Goal: Find specific page/section: Find specific page/section

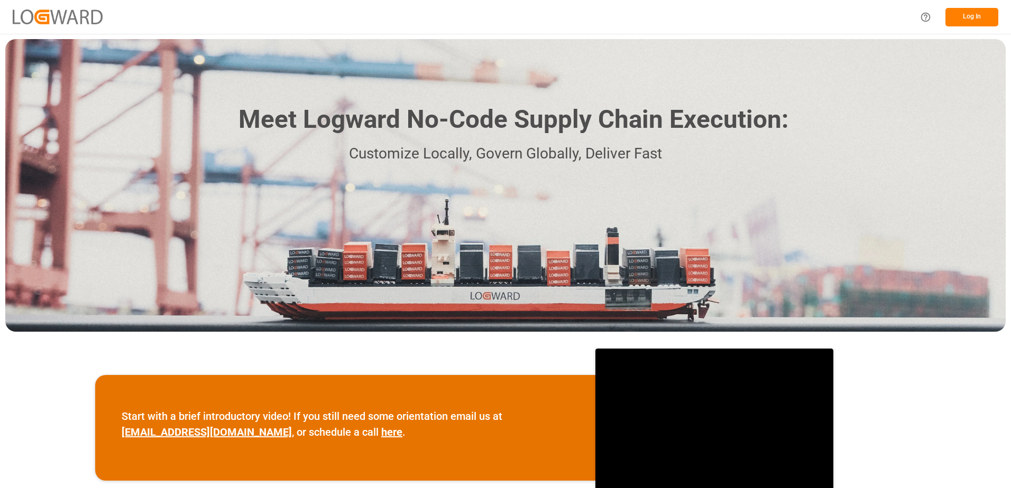
click at [952, 18] on button "Log In" at bounding box center [971, 17] width 53 height 18
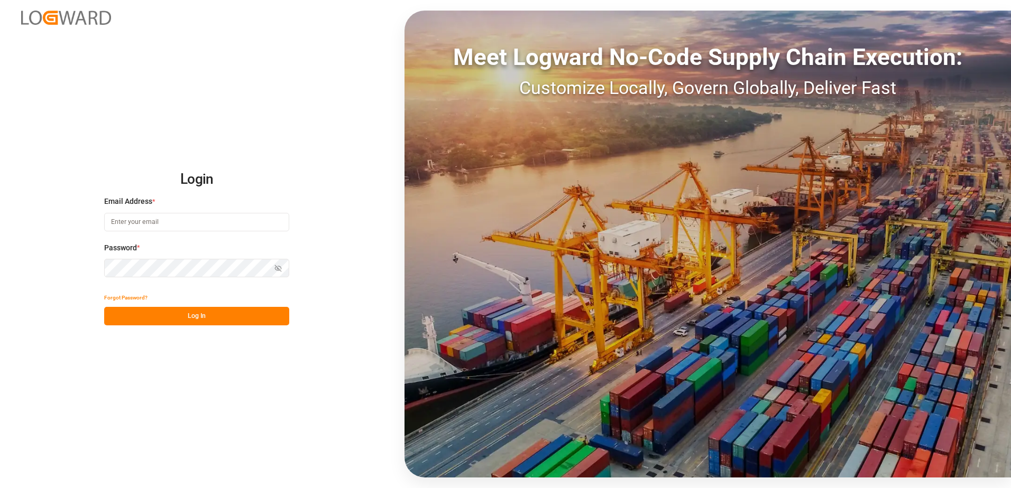
type input "[EMAIL_ADDRESS][DOMAIN_NAME]"
click at [187, 321] on button "Log In" at bounding box center [196, 316] width 185 height 18
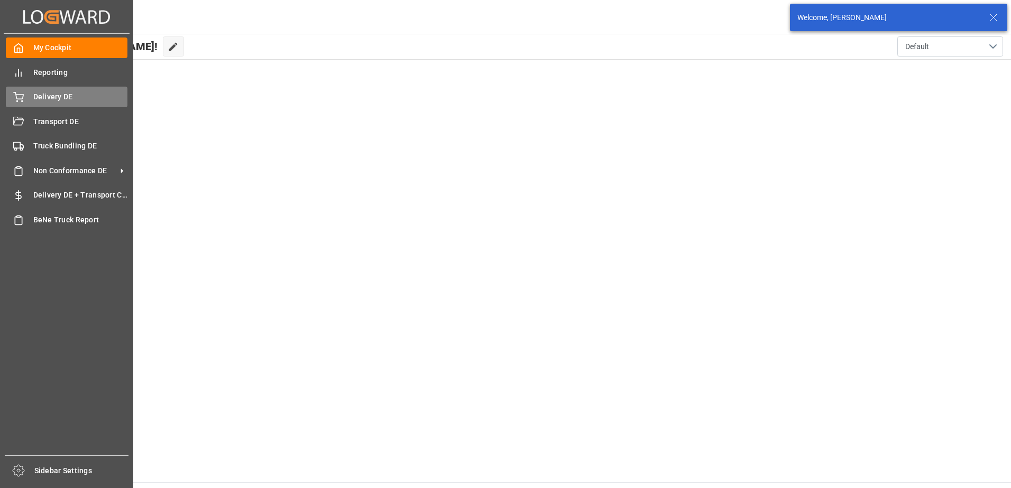
click at [24, 99] on div "Delivery DE Delivery DE" at bounding box center [67, 97] width 122 height 21
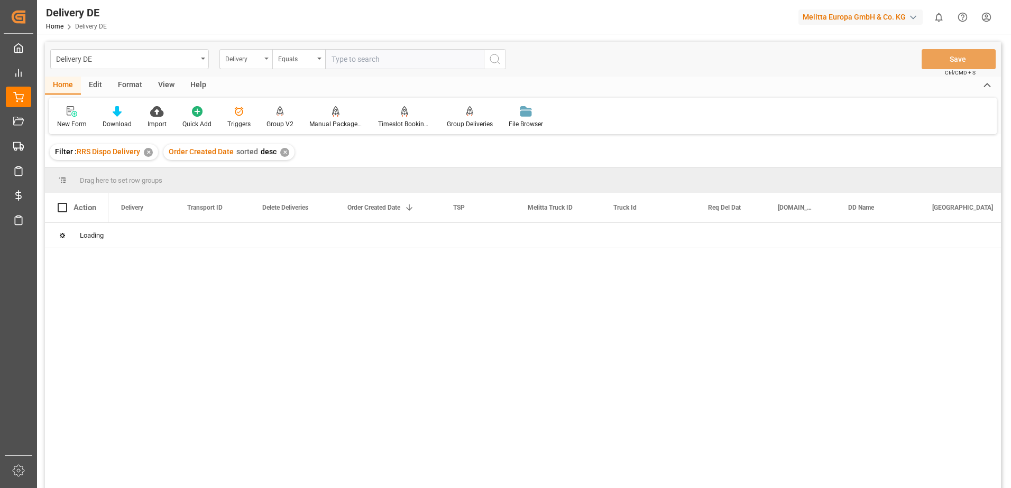
click at [267, 62] on div "Delivery" at bounding box center [245, 59] width 53 height 20
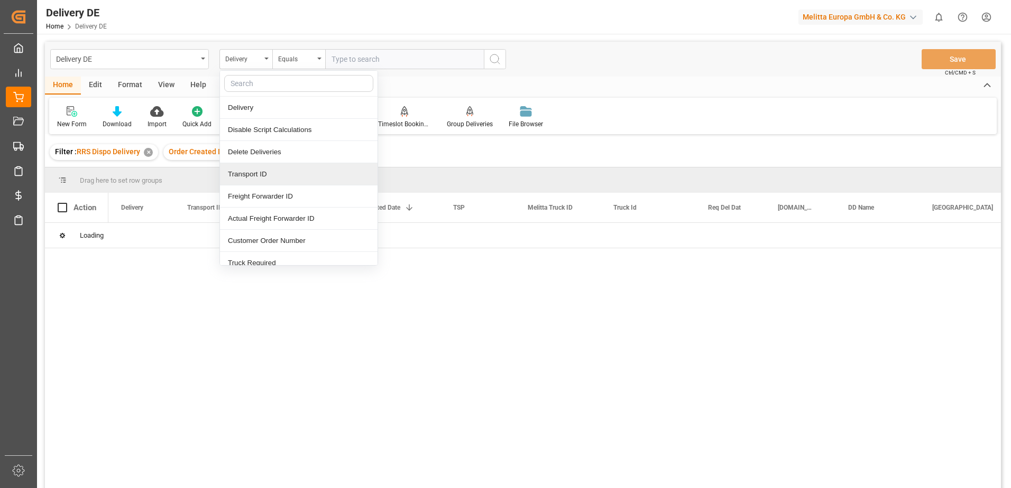
click at [256, 176] on div "Transport ID" at bounding box center [299, 174] width 158 height 22
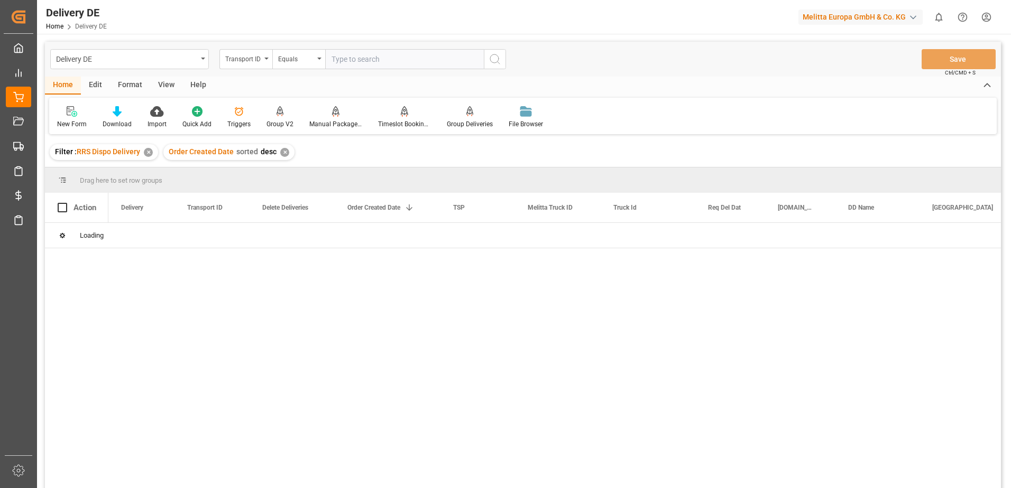
click at [348, 55] on input "text" at bounding box center [404, 59] width 159 height 20
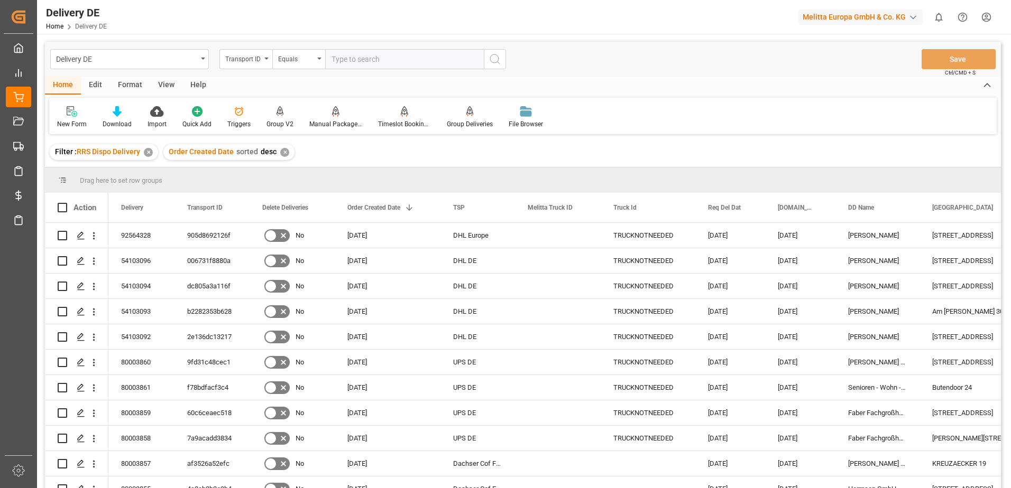
drag, startPoint x: 363, startPoint y: 61, endPoint x: 383, endPoint y: 59, distance: 20.2
click at [363, 61] on input "text" at bounding box center [404, 59] width 159 height 20
paste input "54361fdb5b8e"
type input "54361fdb5b8e"
click at [494, 58] on icon "search button" at bounding box center [494, 59] width 13 height 13
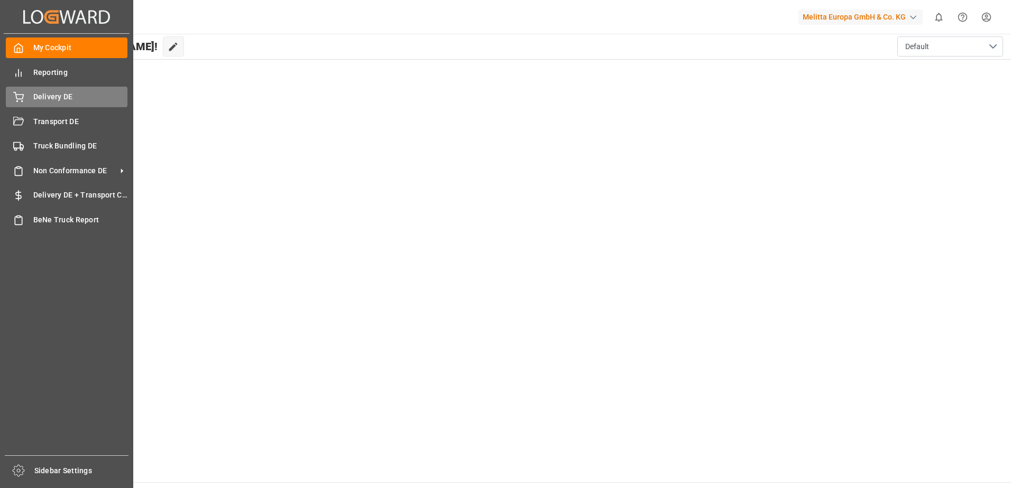
click at [34, 99] on span "Delivery DE" at bounding box center [80, 96] width 95 height 11
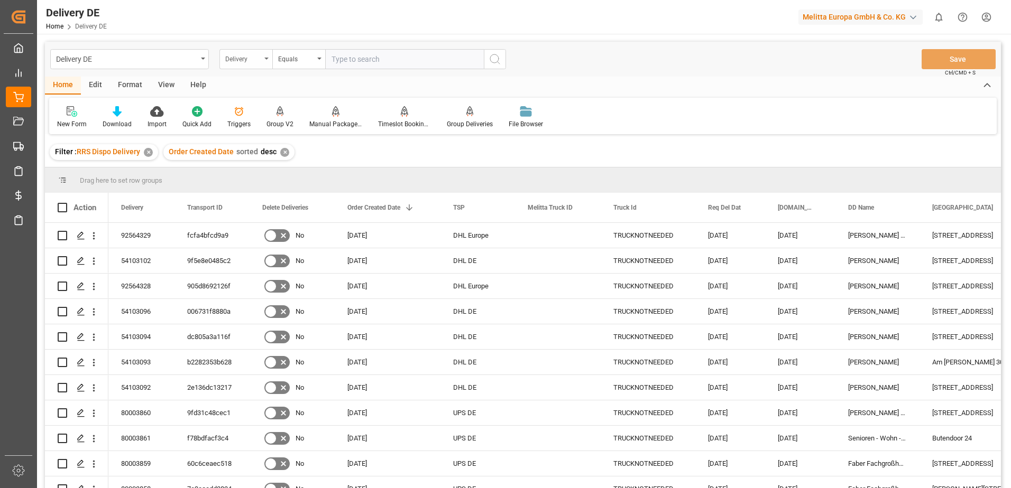
click at [264, 62] on div "Delivery" at bounding box center [245, 59] width 53 height 20
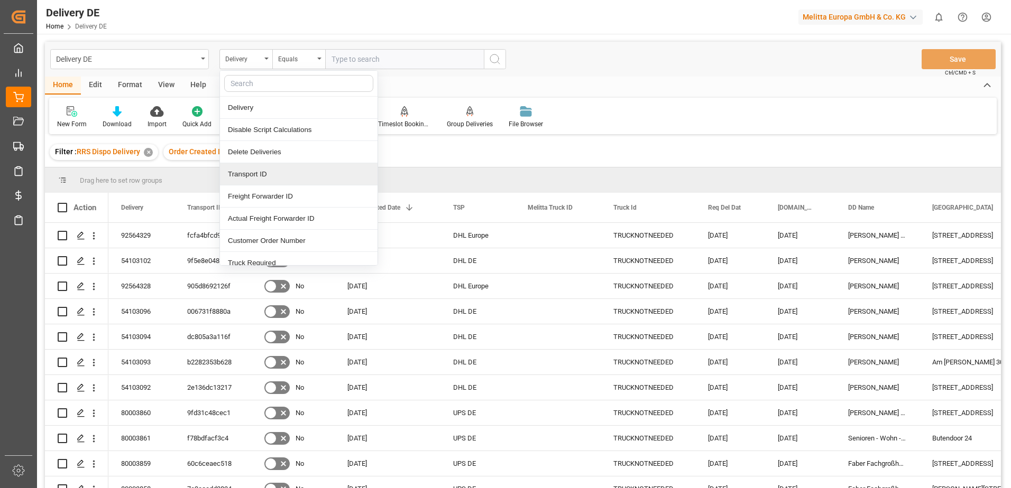
click at [248, 179] on div "Transport ID" at bounding box center [299, 174] width 158 height 22
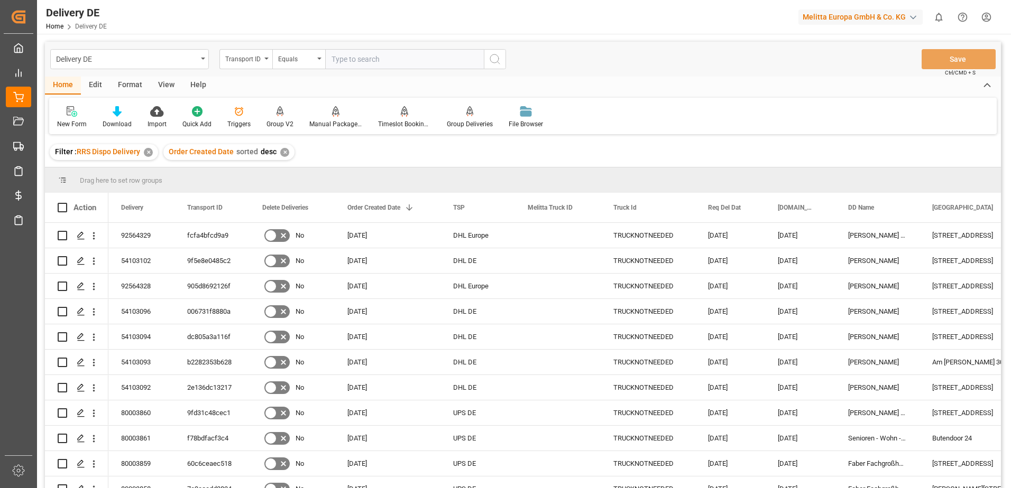
click at [336, 61] on input "text" at bounding box center [404, 59] width 159 height 20
click at [392, 69] on div "Delivery DE Transport ID Equals Save Ctrl/CMD + S" at bounding box center [523, 59] width 956 height 35
click at [383, 61] on input "text" at bounding box center [404, 59] width 159 height 20
paste input "de94e1fd8cb6"
type input "de94e1fd8cb6"
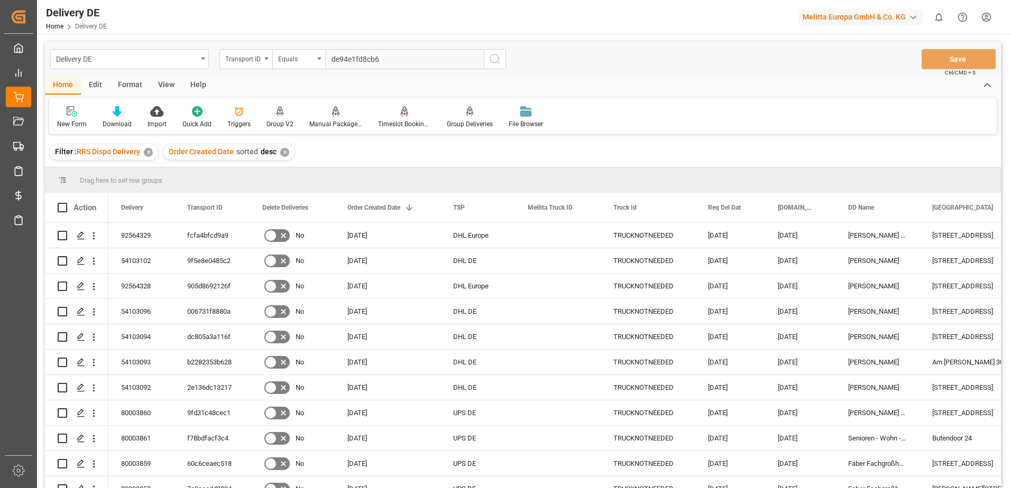
click at [492, 60] on icon "search button" at bounding box center [494, 59] width 13 height 13
